Goal: Check status: Check status

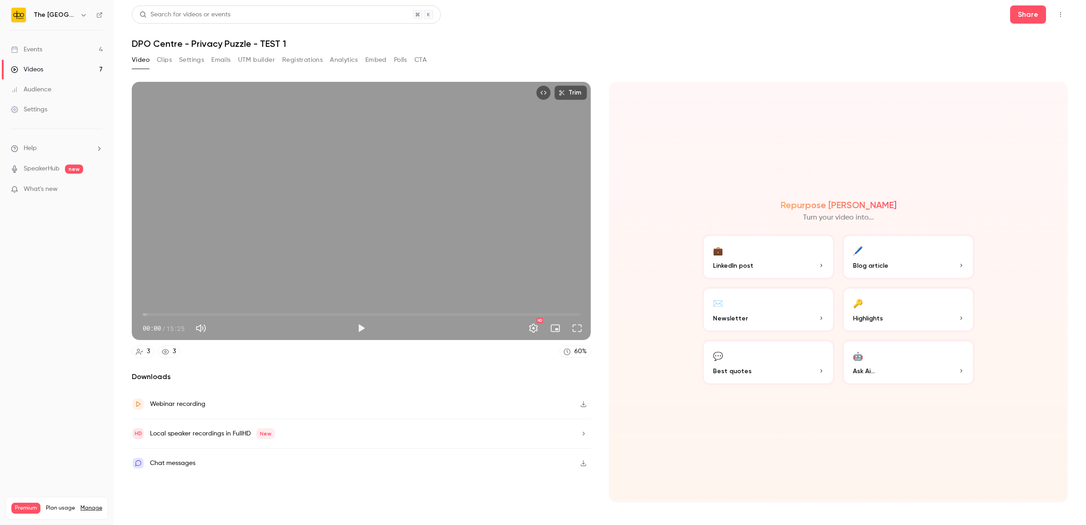
click at [71, 45] on link "Events 4" at bounding box center [57, 50] width 114 height 20
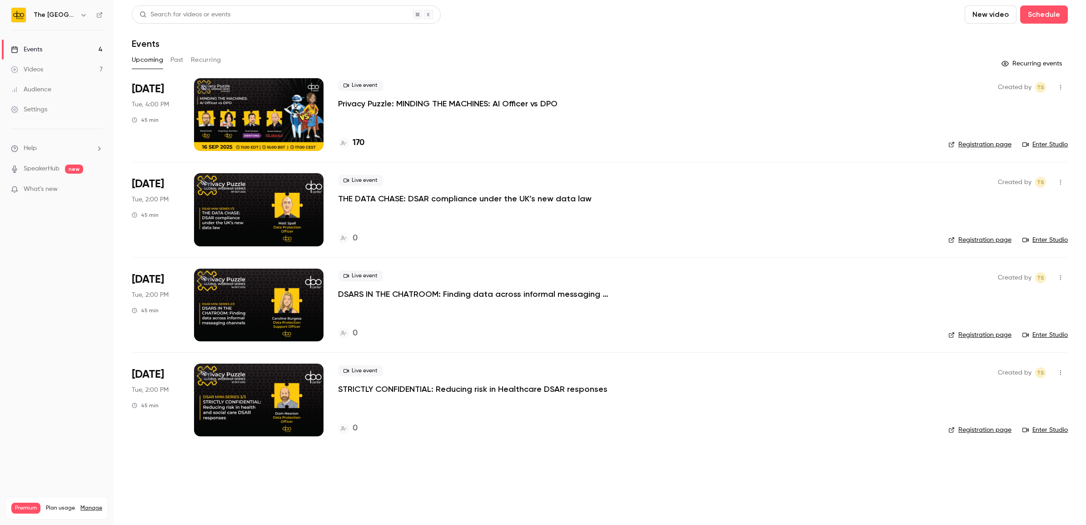
click at [260, 205] on div at bounding box center [259, 209] width 130 height 73
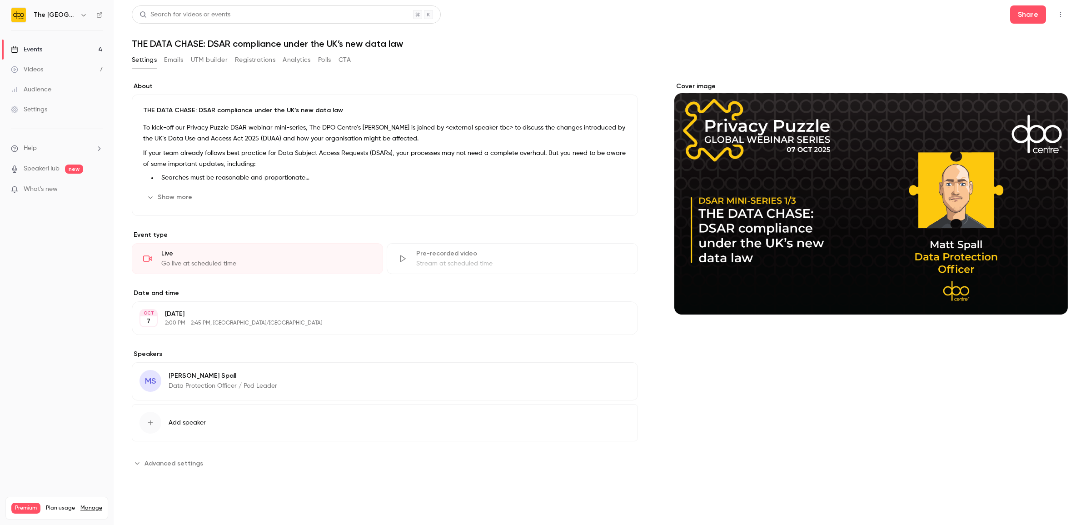
click at [175, 60] on button "Emails" at bounding box center [173, 60] width 19 height 15
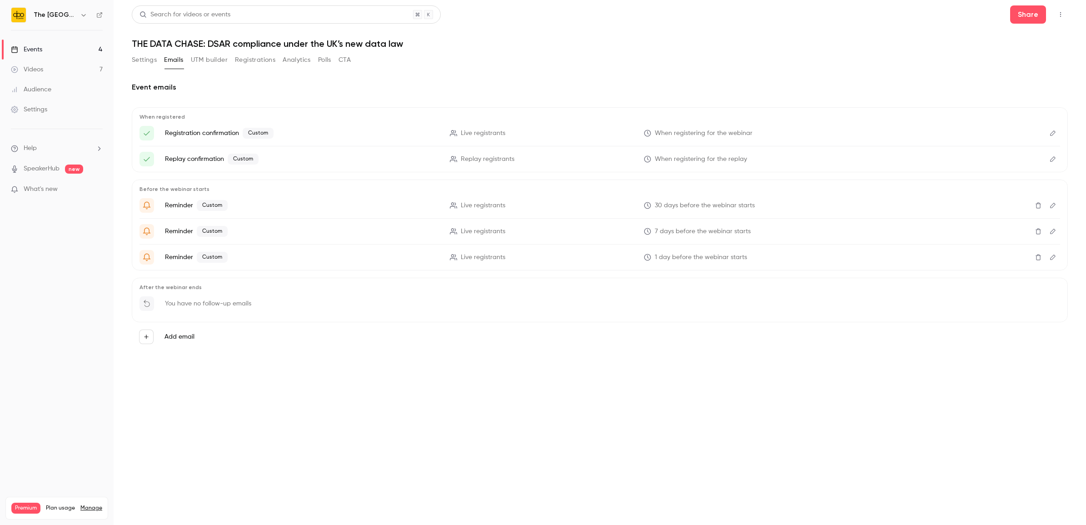
click at [205, 62] on button "UTM builder" at bounding box center [209, 60] width 37 height 15
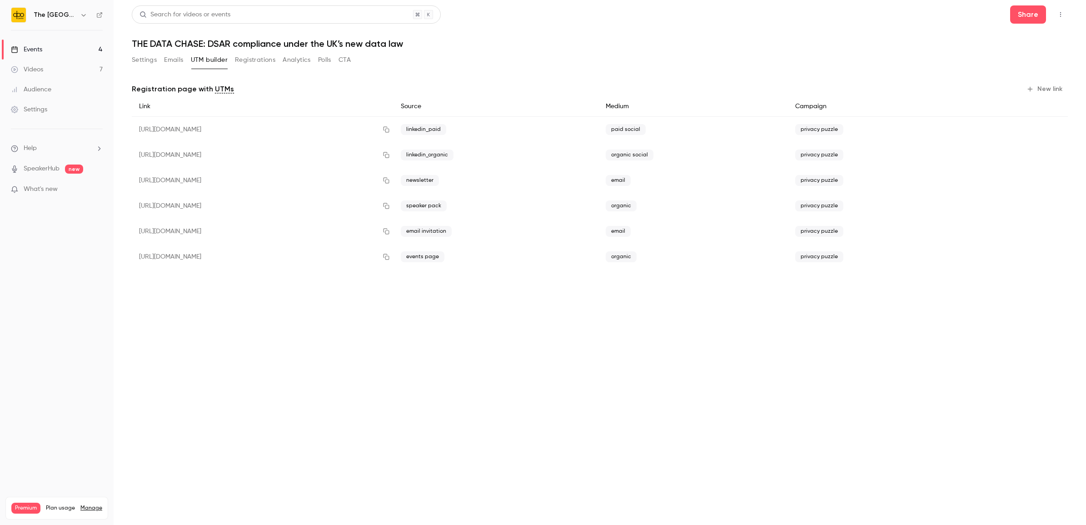
click at [180, 60] on button "Emails" at bounding box center [173, 60] width 19 height 15
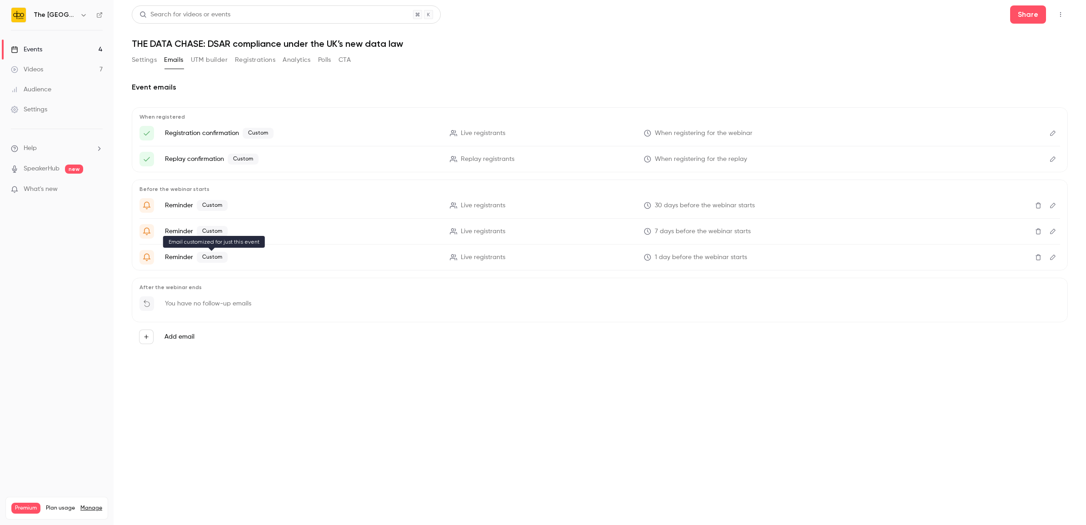
click at [208, 255] on span "Custom" at bounding box center [212, 257] width 31 height 11
click at [1058, 256] on button "Edit" at bounding box center [1053, 257] width 15 height 15
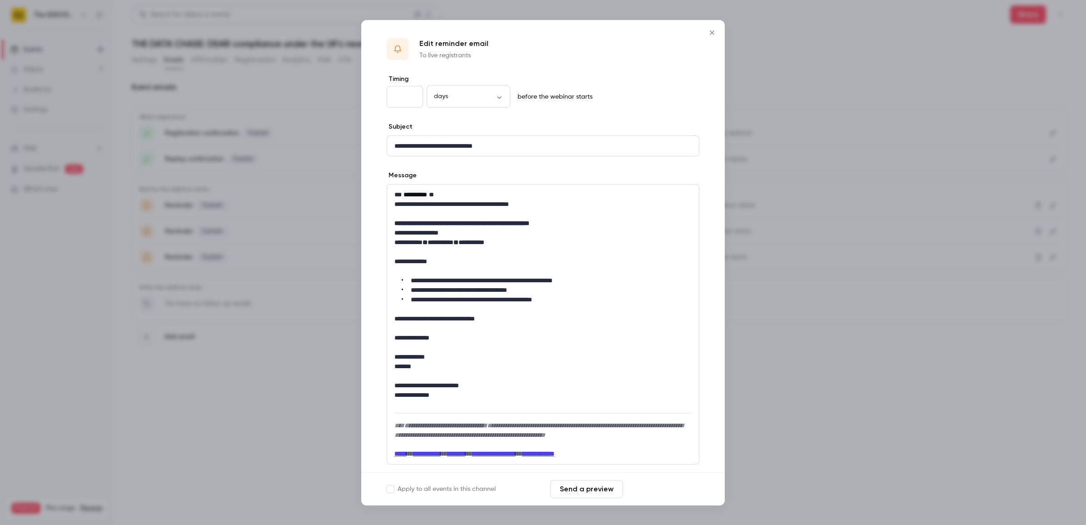
click at [641, 490] on button "Save changes" at bounding box center [663, 489] width 73 height 18
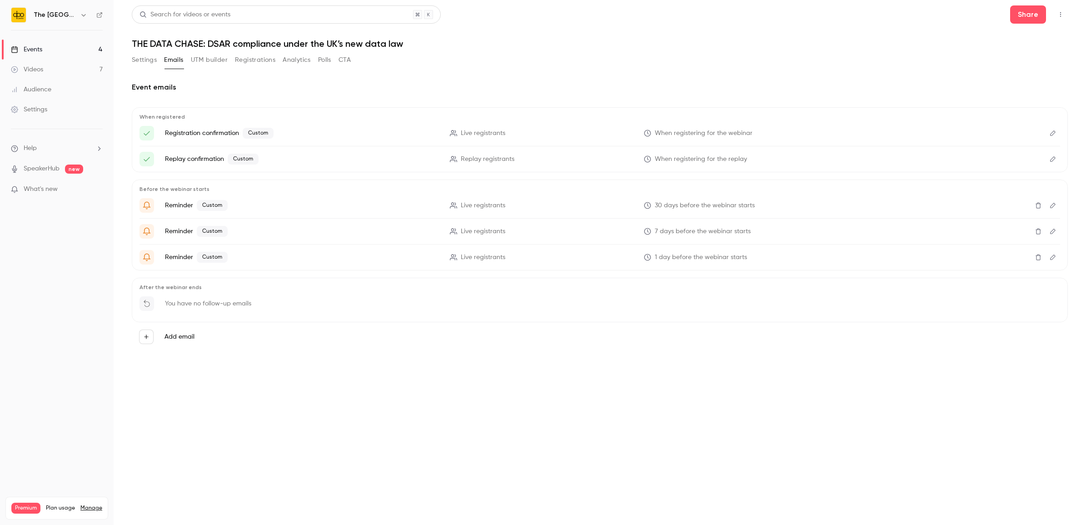
click at [45, 53] on link "Events 4" at bounding box center [57, 50] width 114 height 20
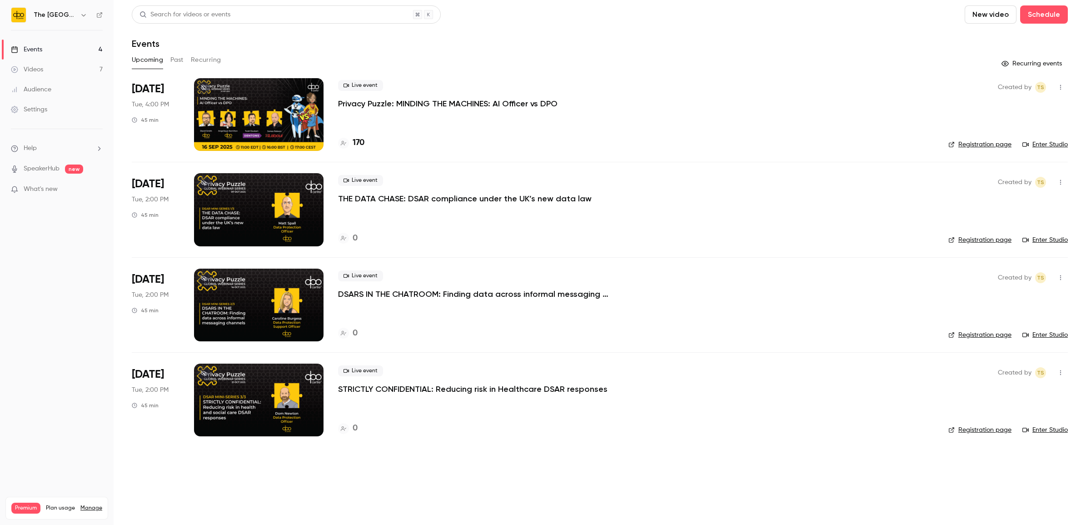
click at [399, 108] on p "Privacy Puzzle: MINDING THE MACHINES: AI Officer vs DPO" at bounding box center [448, 103] width 220 height 11
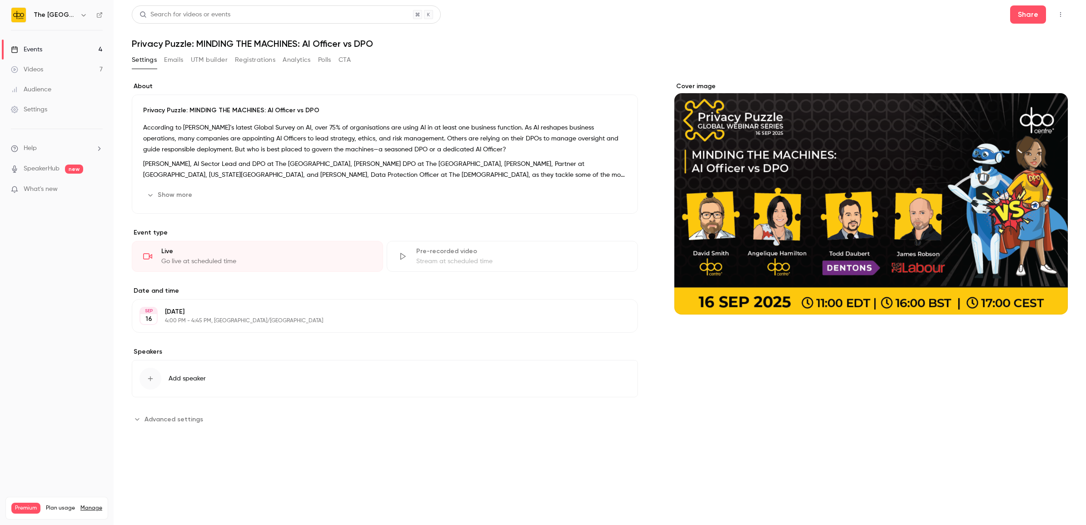
click at [48, 95] on link "Audience" at bounding box center [57, 90] width 114 height 20
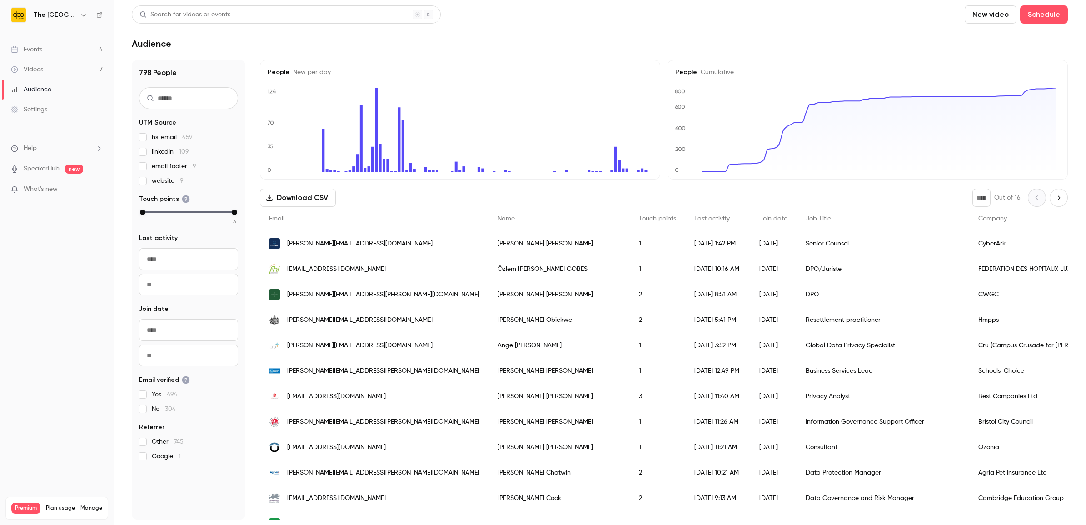
click at [66, 55] on link "Events 4" at bounding box center [57, 50] width 114 height 20
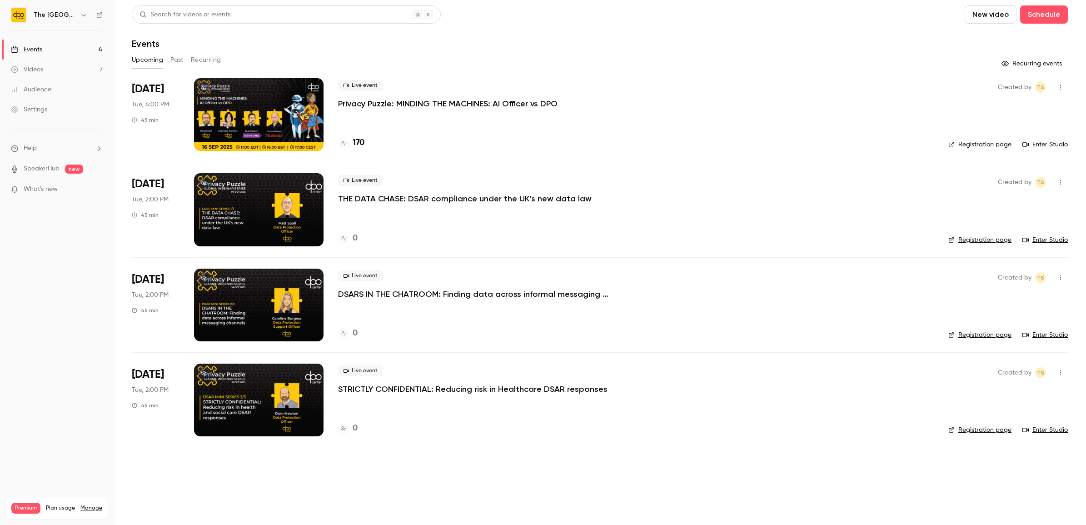
click at [355, 98] on p "Privacy Puzzle: MINDING THE MACHINES: AI Officer vs DPO" at bounding box center [448, 103] width 220 height 11
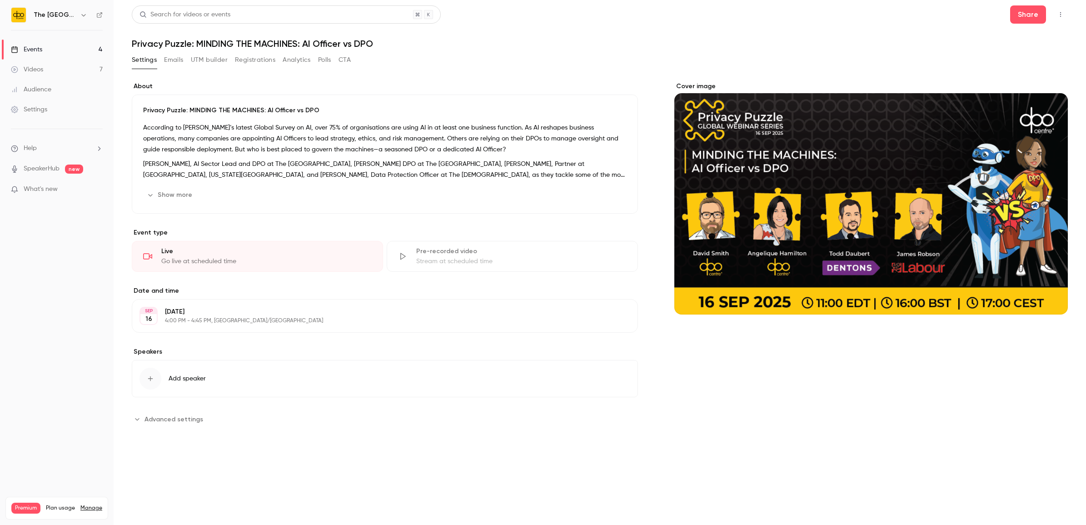
click at [285, 60] on button "Analytics" at bounding box center [297, 60] width 28 height 15
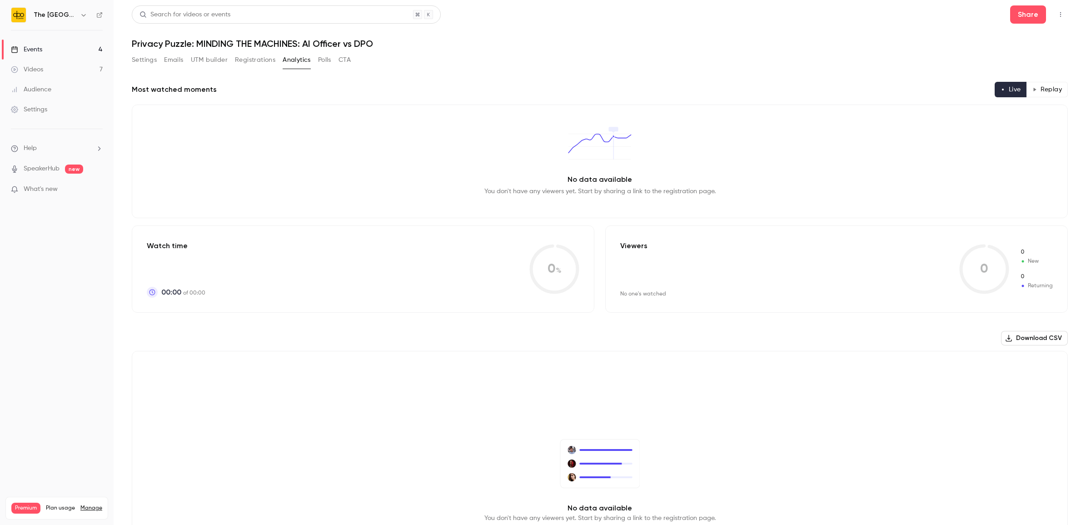
click at [57, 88] on link "Audience" at bounding box center [57, 90] width 114 height 20
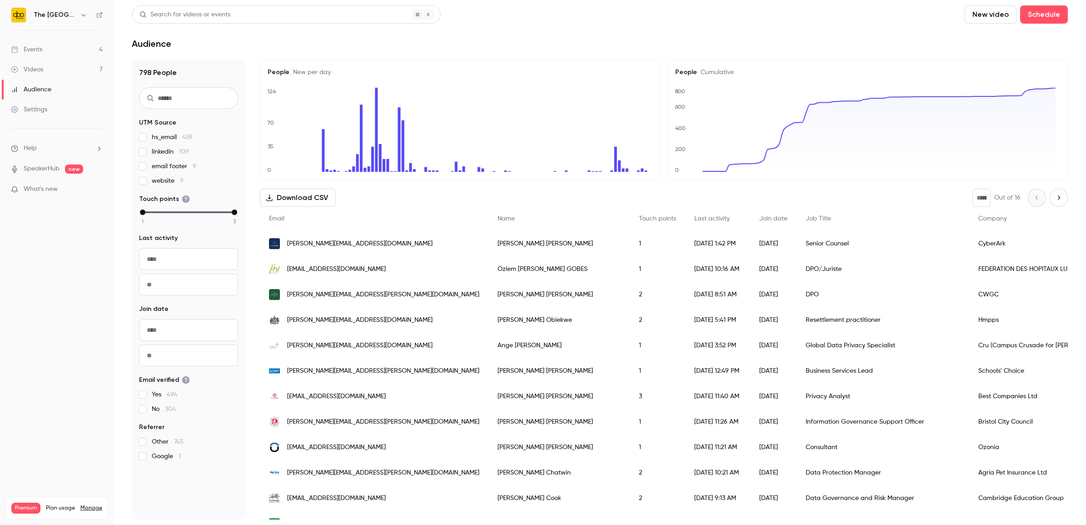
click at [42, 48] on link "Events 4" at bounding box center [57, 50] width 114 height 20
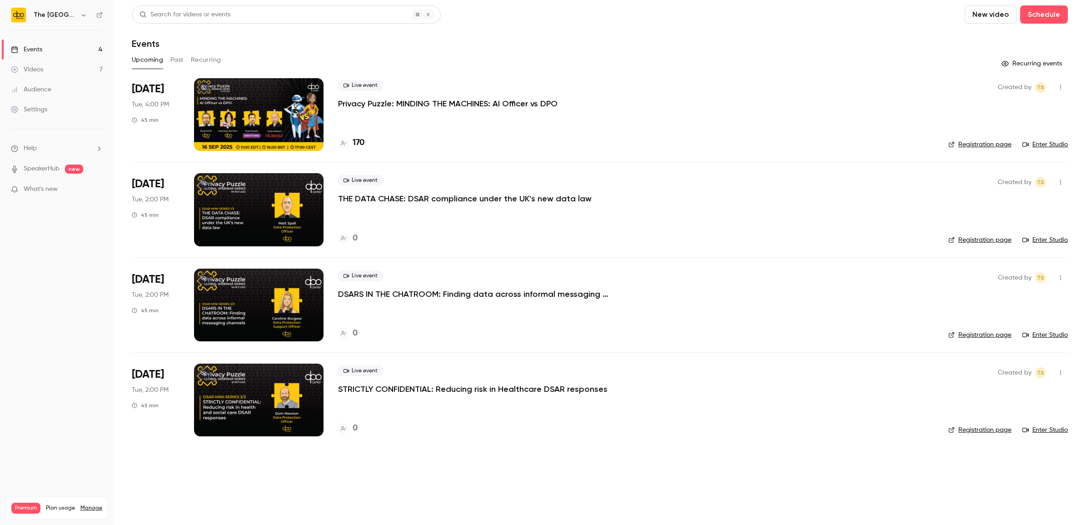
click at [43, 67] on div "Videos" at bounding box center [27, 69] width 32 height 9
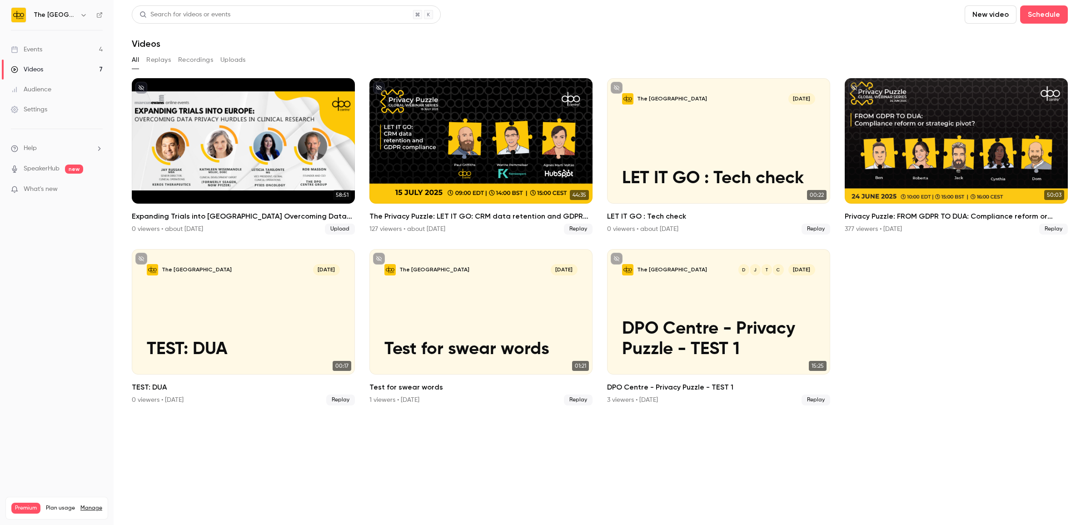
click at [53, 92] on link "Audience" at bounding box center [57, 90] width 114 height 20
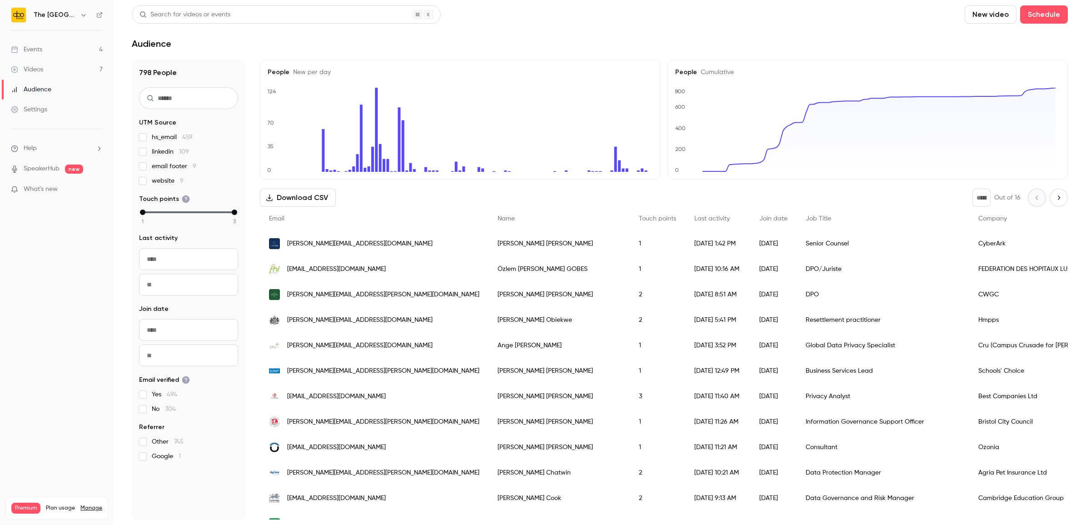
click at [198, 91] on input "text" at bounding box center [188, 98] width 99 height 22
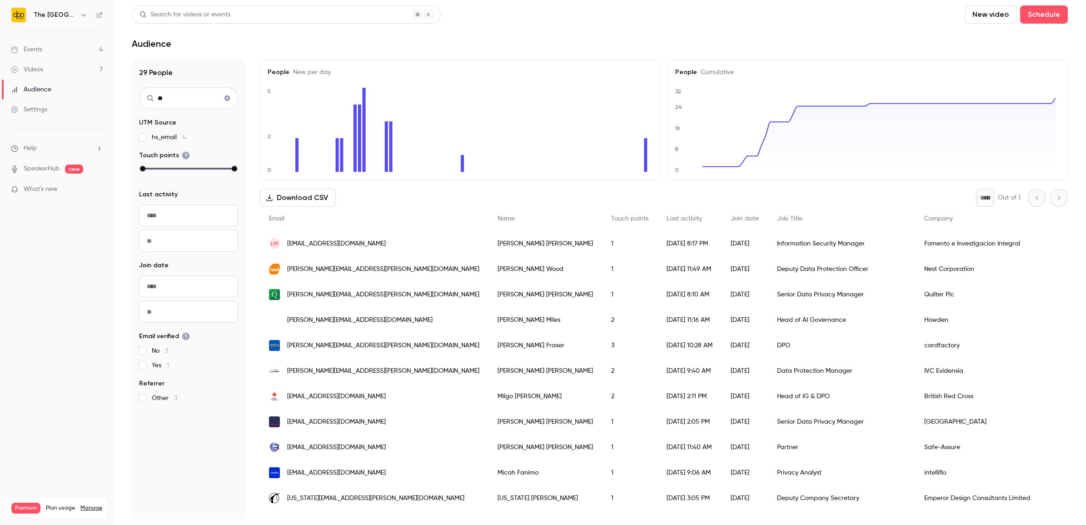
type input "*"
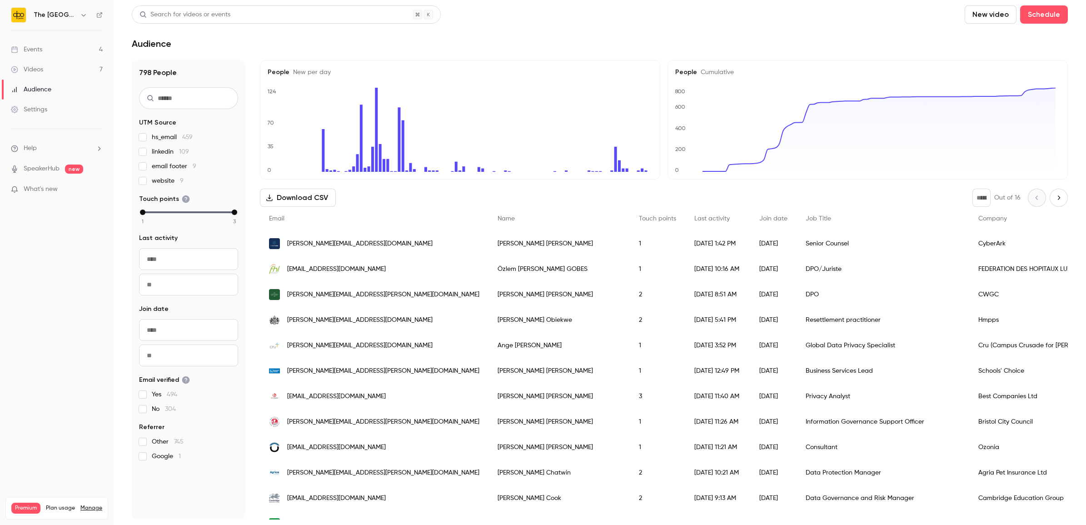
click at [172, 264] on input "From" at bounding box center [188, 259] width 99 height 22
click at [94, 343] on nav "The DPO Centre Events 4 Videos 7 Audience Settings Help SpeakerHub new What's n…" at bounding box center [57, 262] width 114 height 525
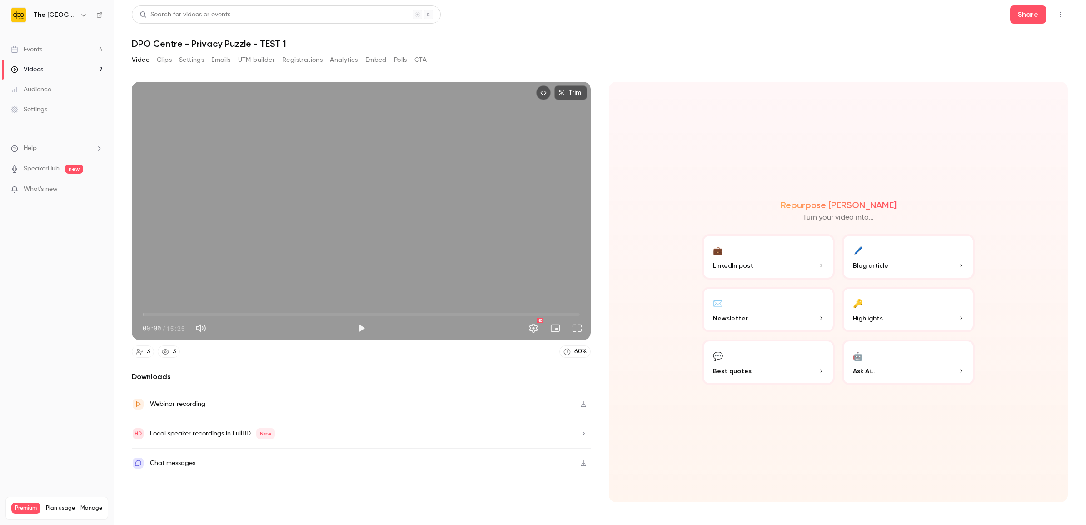
click at [40, 42] on link "Events 4" at bounding box center [57, 50] width 114 height 20
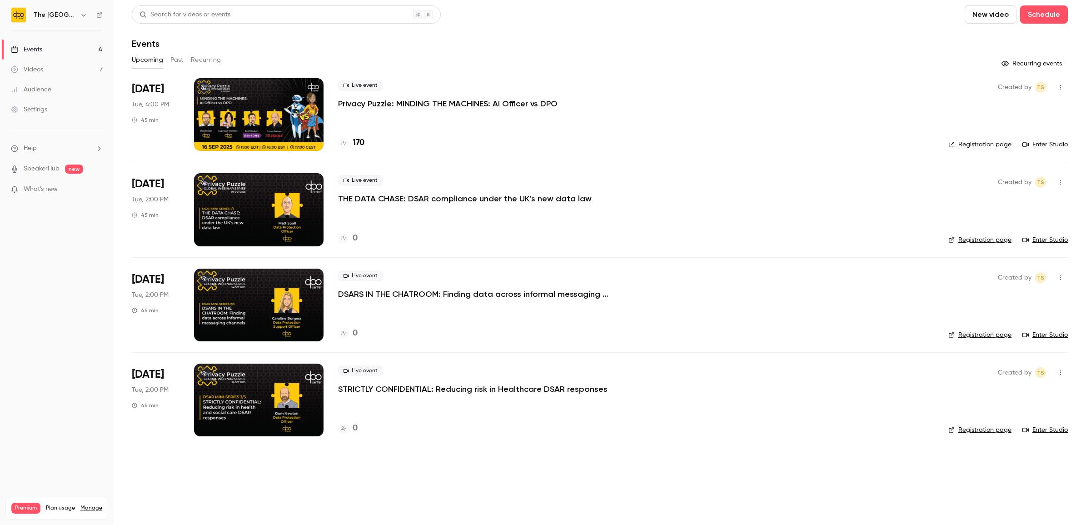
drag, startPoint x: 274, startPoint y: 116, endPoint x: 291, endPoint y: 127, distance: 20.3
click at [274, 116] on div at bounding box center [259, 114] width 130 height 73
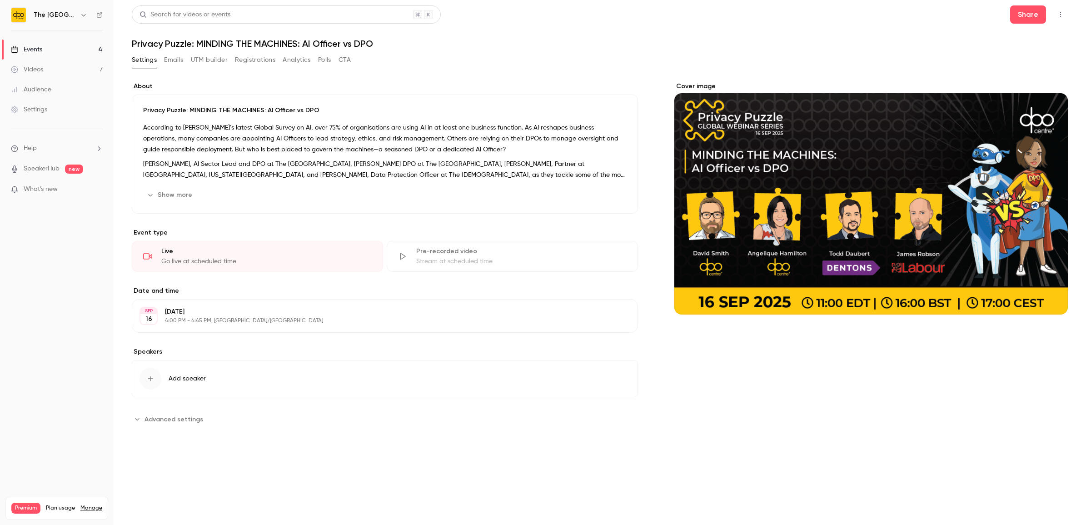
click at [206, 61] on button "UTM builder" at bounding box center [209, 60] width 37 height 15
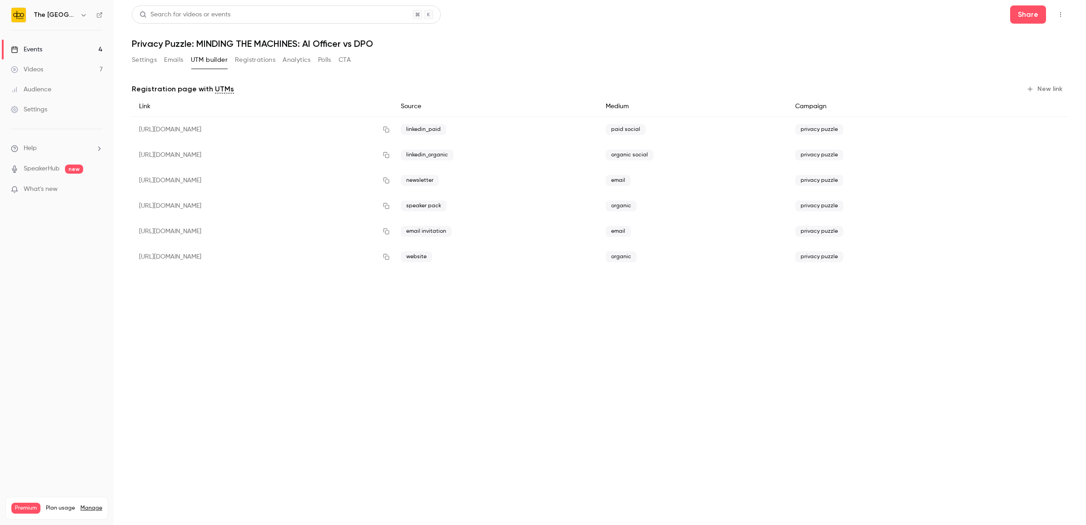
click at [56, 89] on link "Audience" at bounding box center [57, 90] width 114 height 20
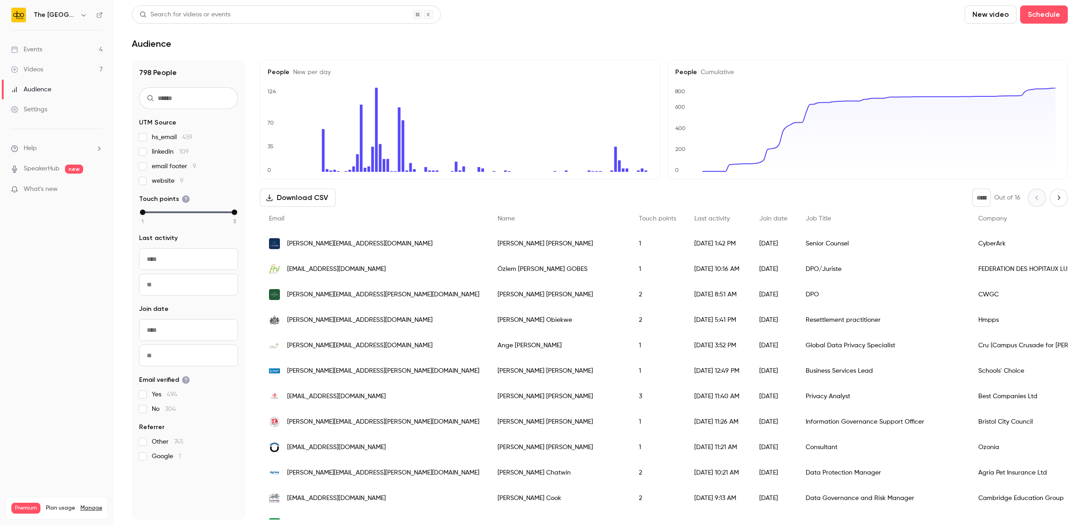
click at [167, 262] on input "From" at bounding box center [188, 259] width 99 height 22
click at [150, 120] on icon "Move backward to switch to the previous month." at bounding box center [151, 116] width 11 height 11
click at [273, 120] on icon "Move forward to switch to the next month." at bounding box center [270, 116] width 11 height 11
click at [155, 119] on icon "Move backward to switch to the previous month." at bounding box center [151, 116] width 11 height 11
click at [180, 180] on div "15" at bounding box center [177, 184] width 14 height 14
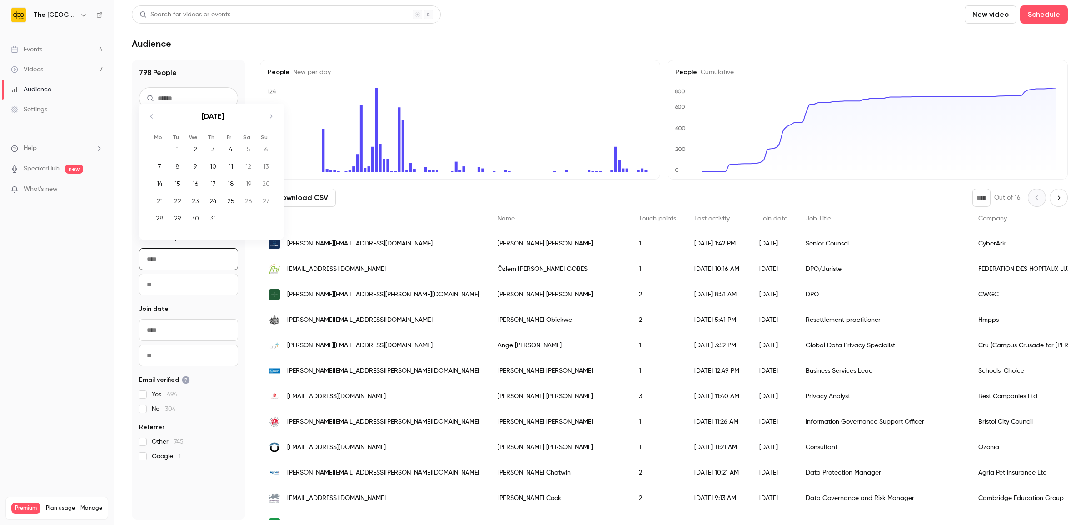
type input "**********"
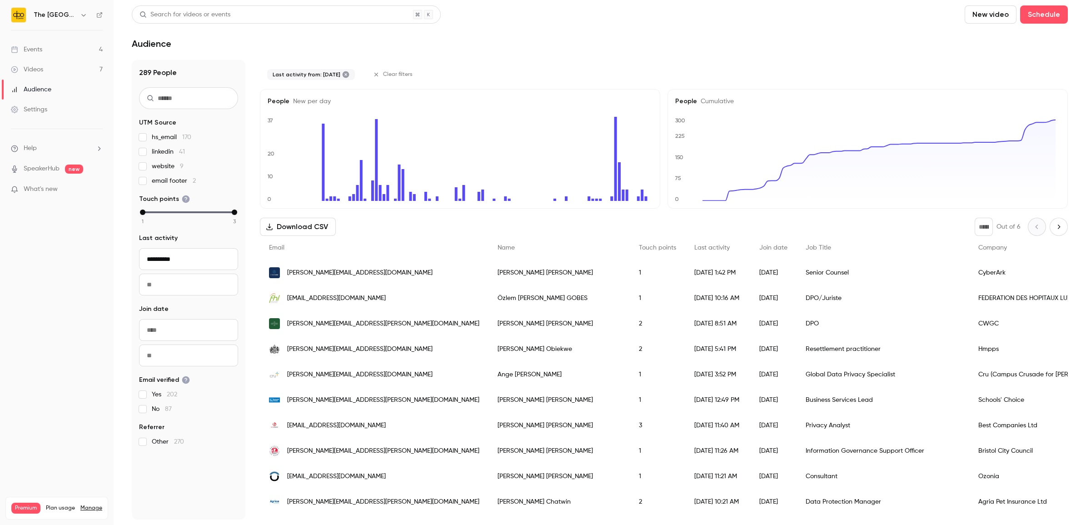
click at [31, 56] on link "Events 4" at bounding box center [57, 50] width 114 height 20
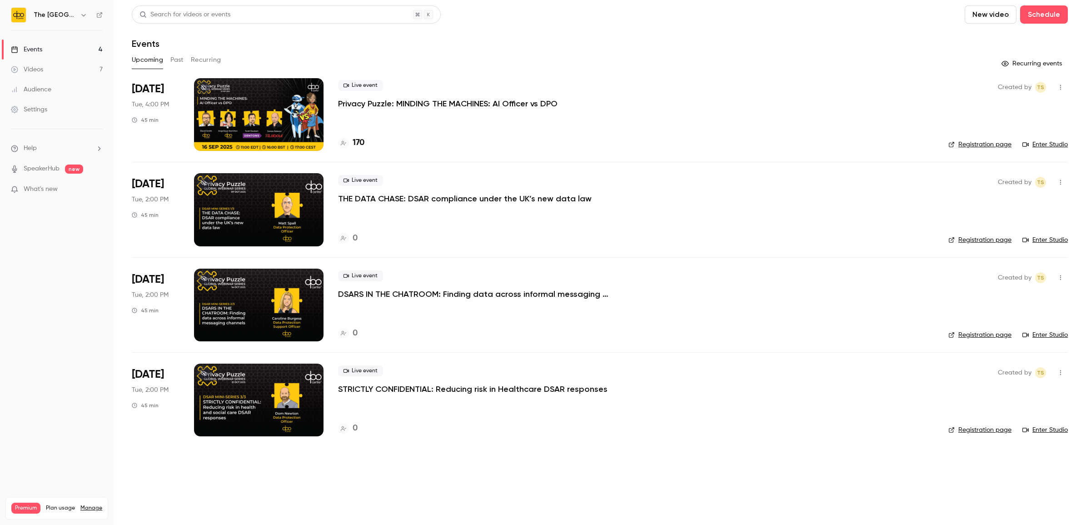
click at [180, 63] on button "Past" at bounding box center [176, 60] width 13 height 15
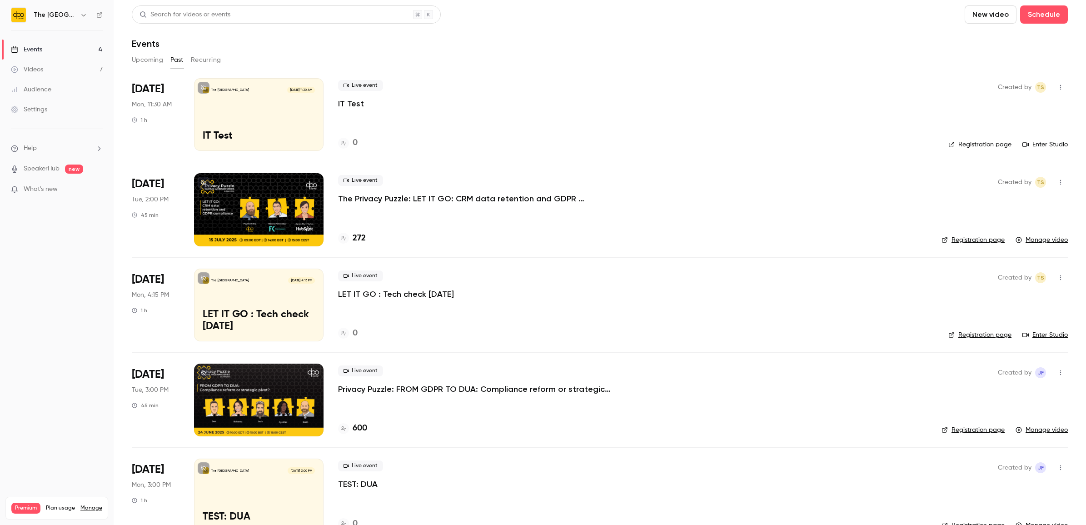
click at [382, 196] on p "The Privacy Puzzle: LET IT GO: CRM data retention and GDPR compliance" at bounding box center [474, 198] width 273 height 11
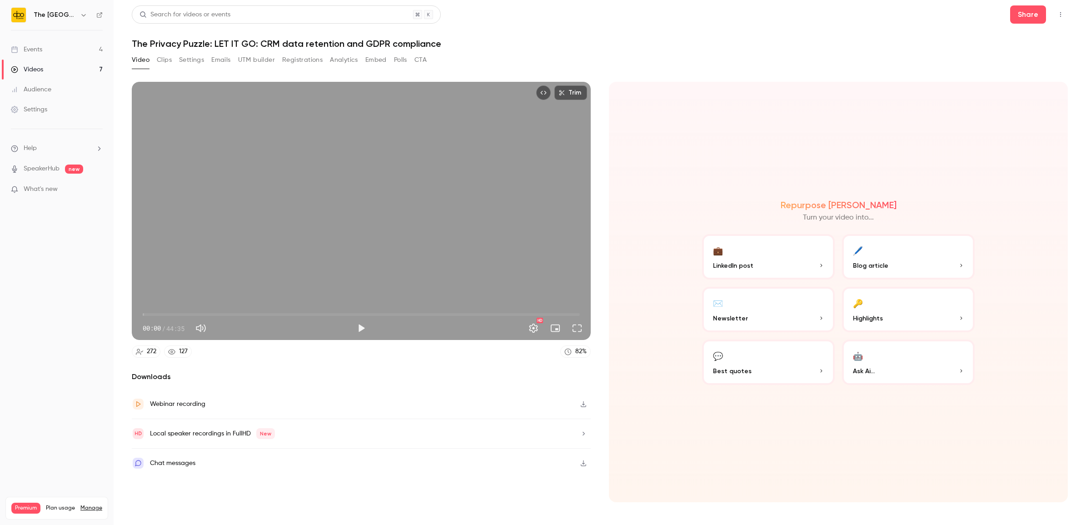
click at [315, 59] on button "Registrations" at bounding box center [302, 60] width 40 height 15
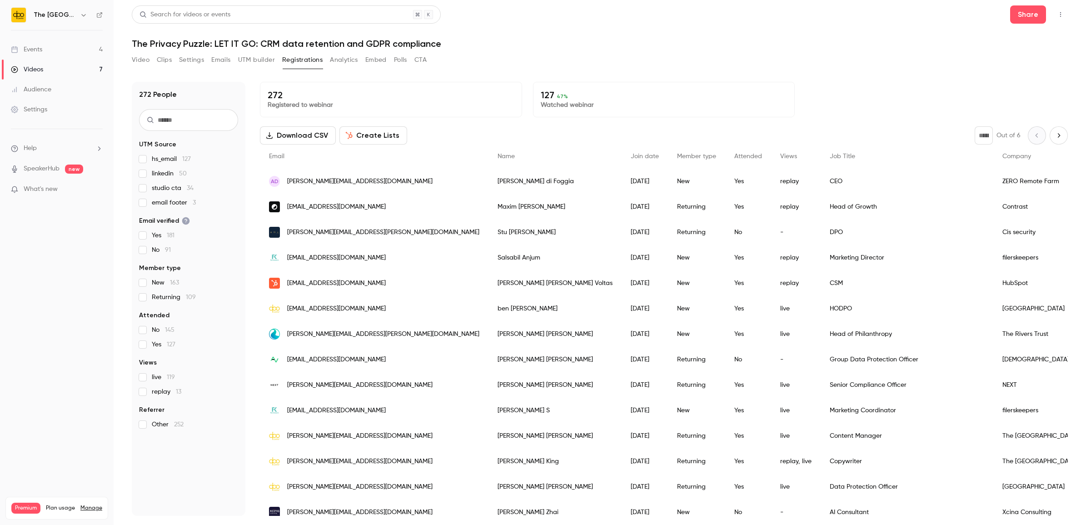
click at [53, 61] on link "Videos 7" at bounding box center [57, 70] width 114 height 20
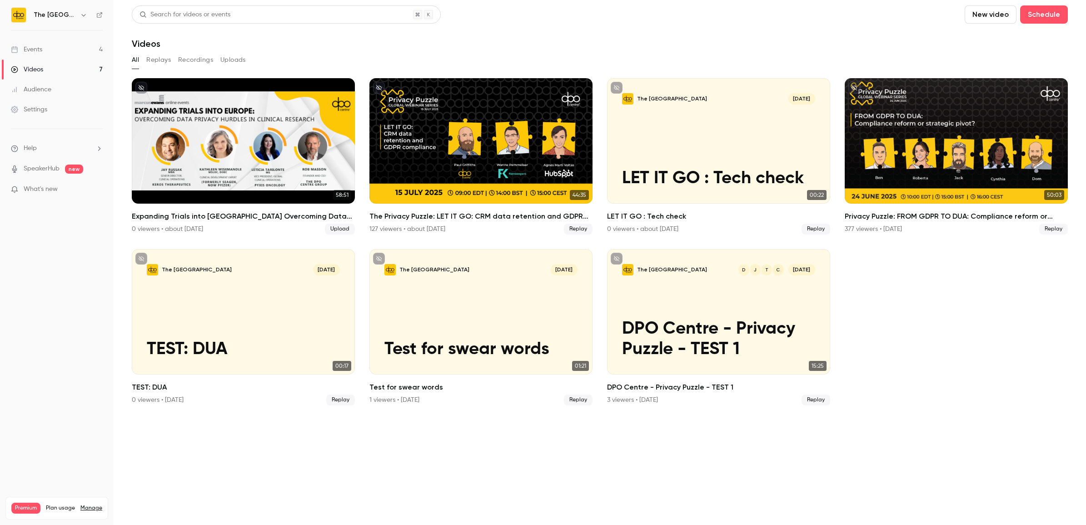
click at [52, 53] on link "Events 4" at bounding box center [57, 50] width 114 height 20
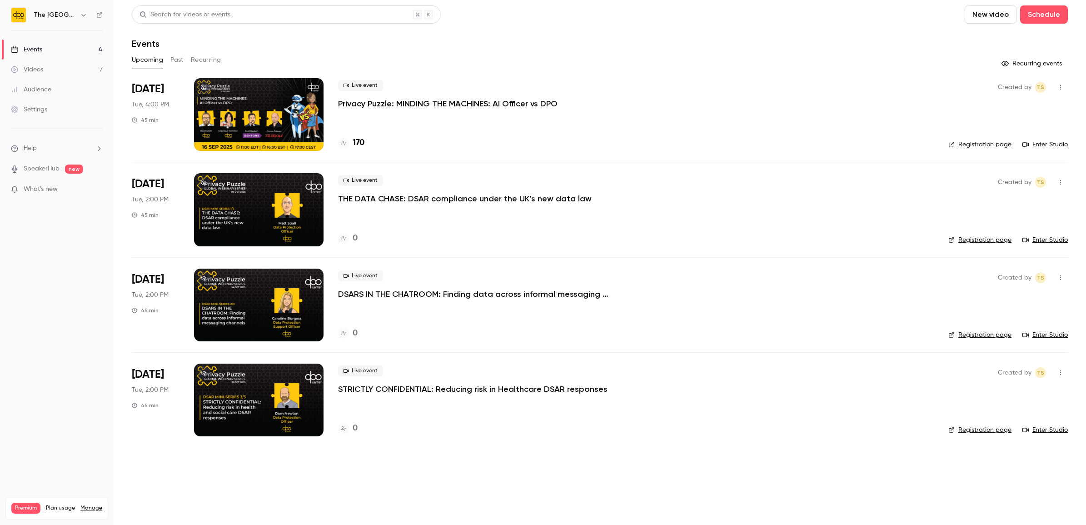
click at [239, 97] on div at bounding box center [259, 114] width 130 height 73
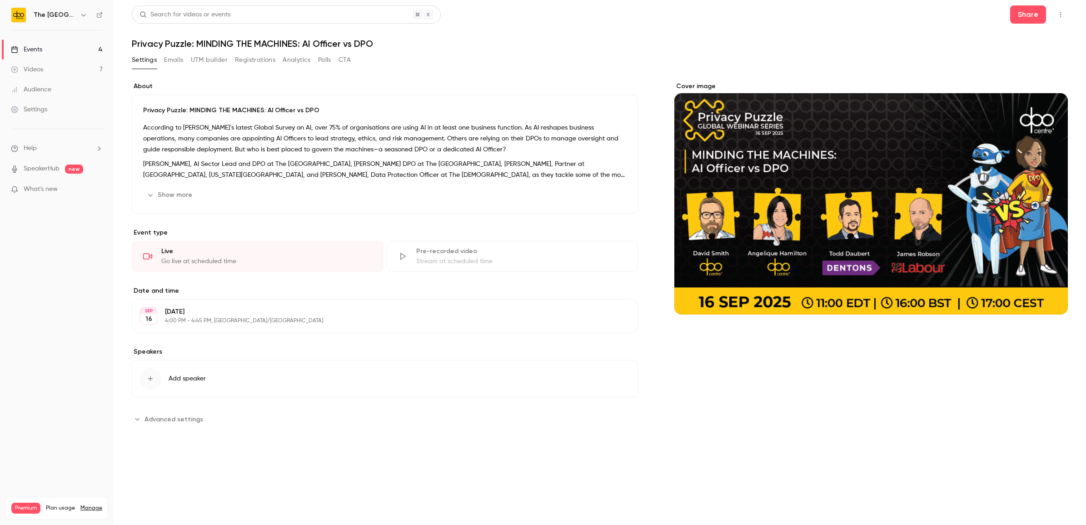
click at [243, 60] on button "Registrations" at bounding box center [255, 60] width 40 height 15
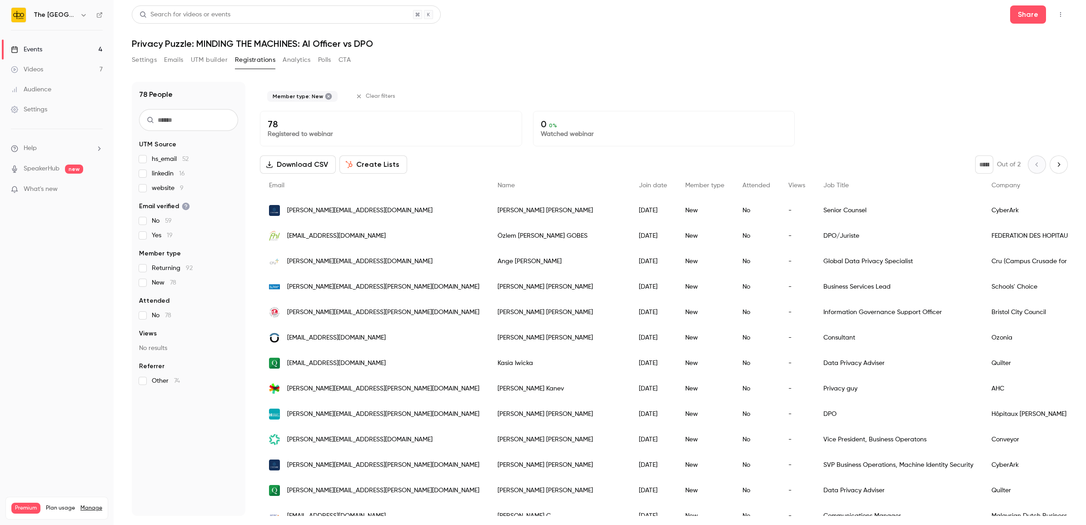
click at [146, 285] on label "New 78" at bounding box center [188, 282] width 99 height 9
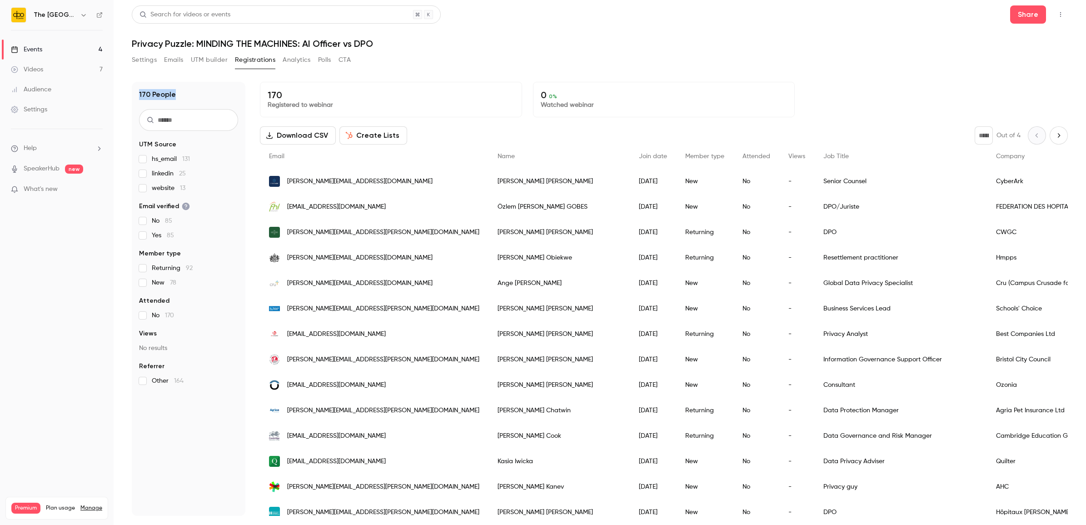
drag, startPoint x: 140, startPoint y: 92, endPoint x: 190, endPoint y: 98, distance: 49.9
click at [190, 98] on div "170 People" at bounding box center [188, 94] width 99 height 11
drag, startPoint x: 190, startPoint y: 98, endPoint x: 185, endPoint y: 87, distance: 11.7
click at [185, 87] on div "170 People UTM Source hs_email 131 linkedin 25 website 13 Email verified No 85 …" at bounding box center [189, 299] width 114 height 434
